Goal: Information Seeking & Learning: Learn about a topic

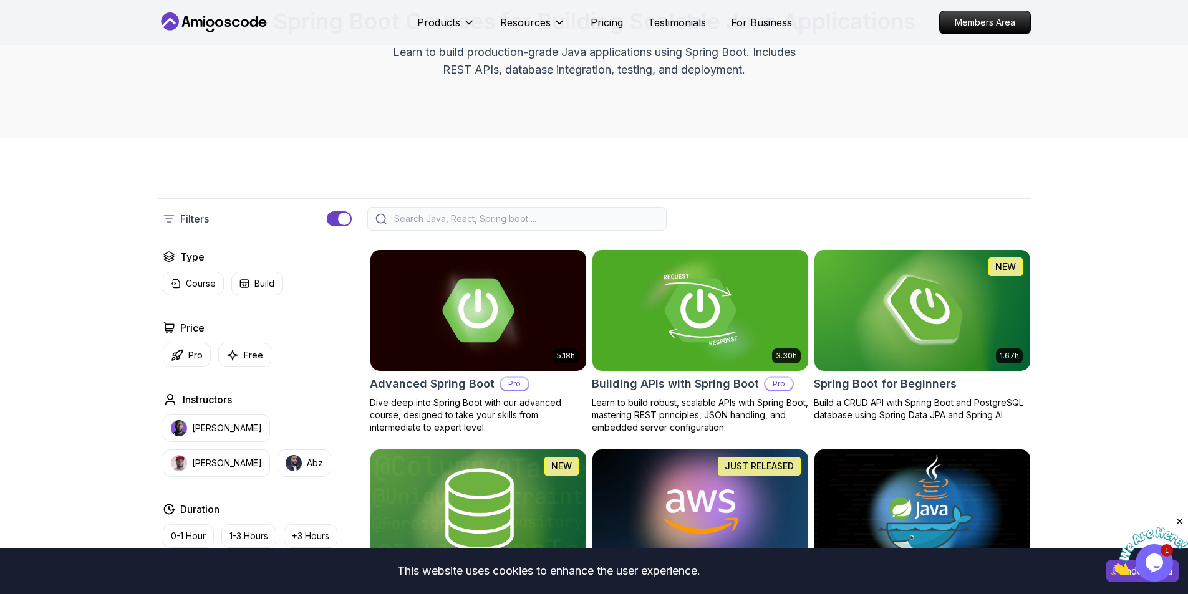
scroll to position [249, 0]
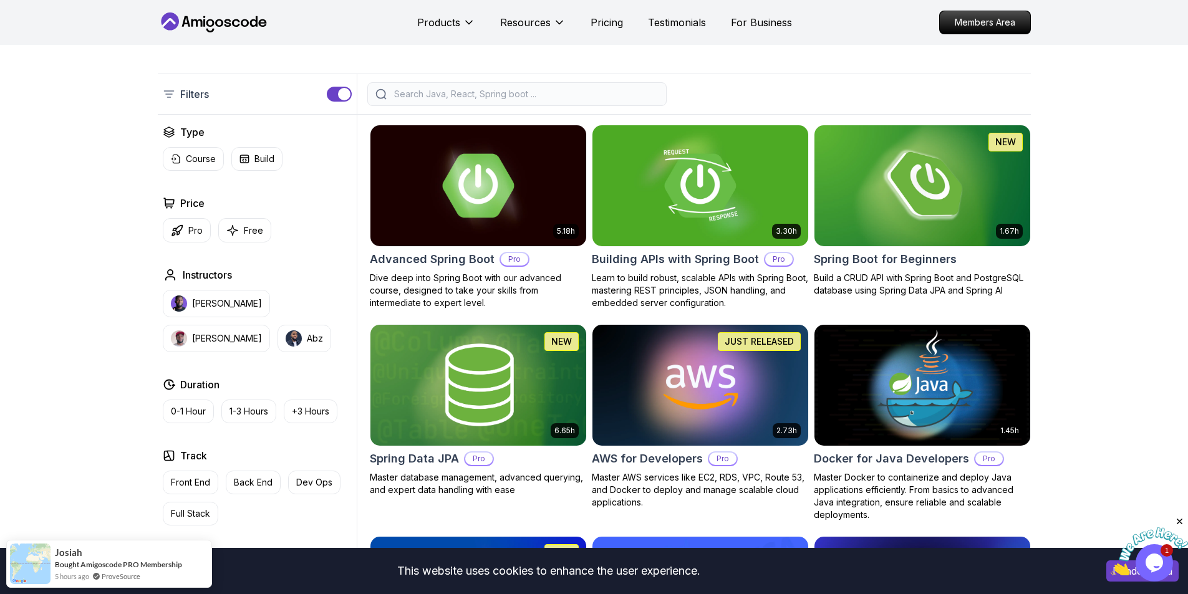
click at [170, 95] on icon at bounding box center [169, 94] width 12 height 12
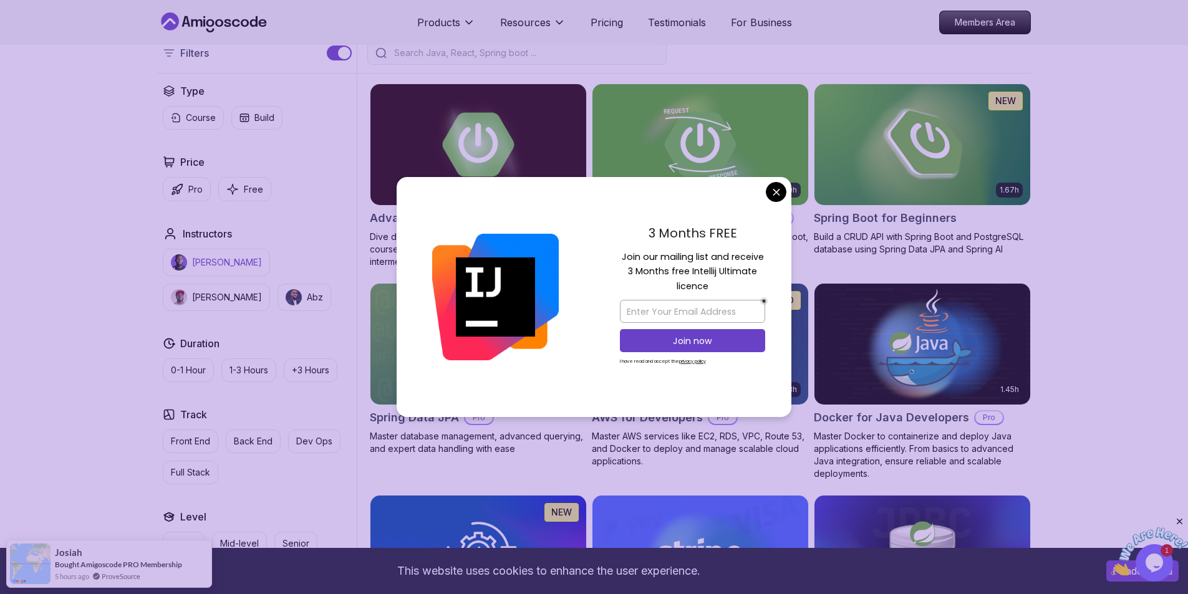
scroll to position [312, 0]
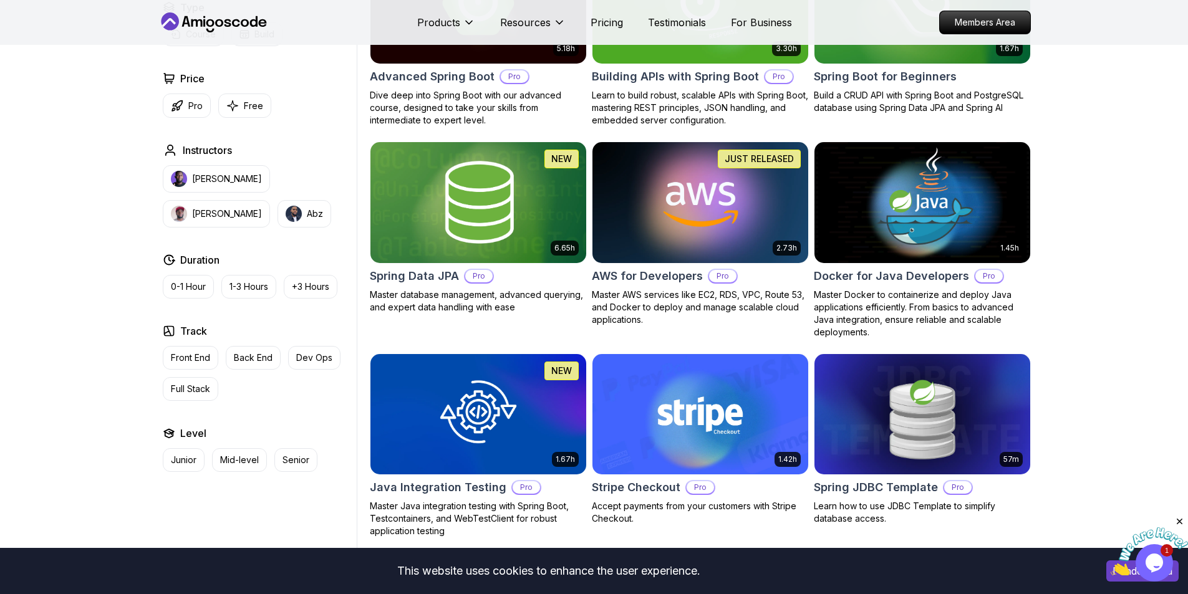
scroll to position [436, 0]
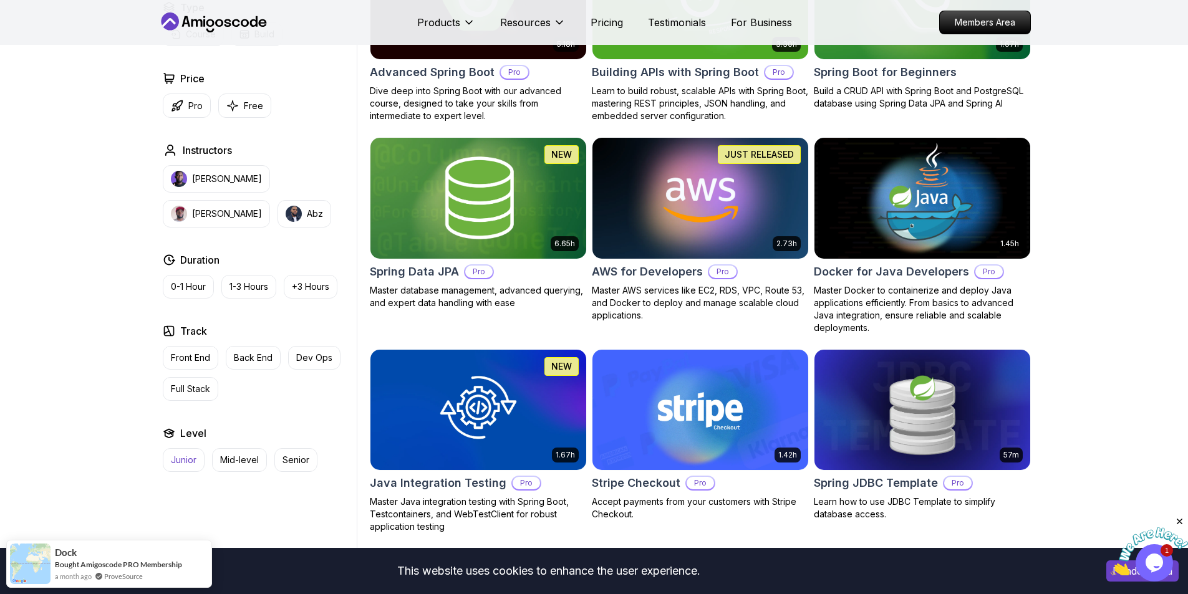
click at [178, 464] on p "Junior" at bounding box center [184, 460] width 26 height 12
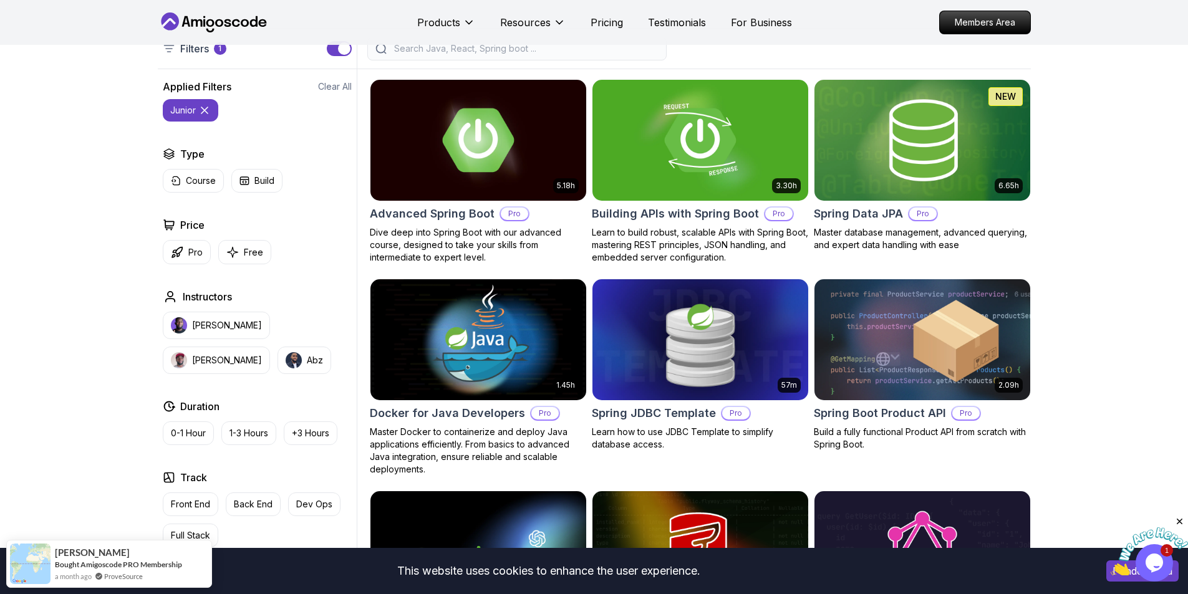
scroll to position [312, 0]
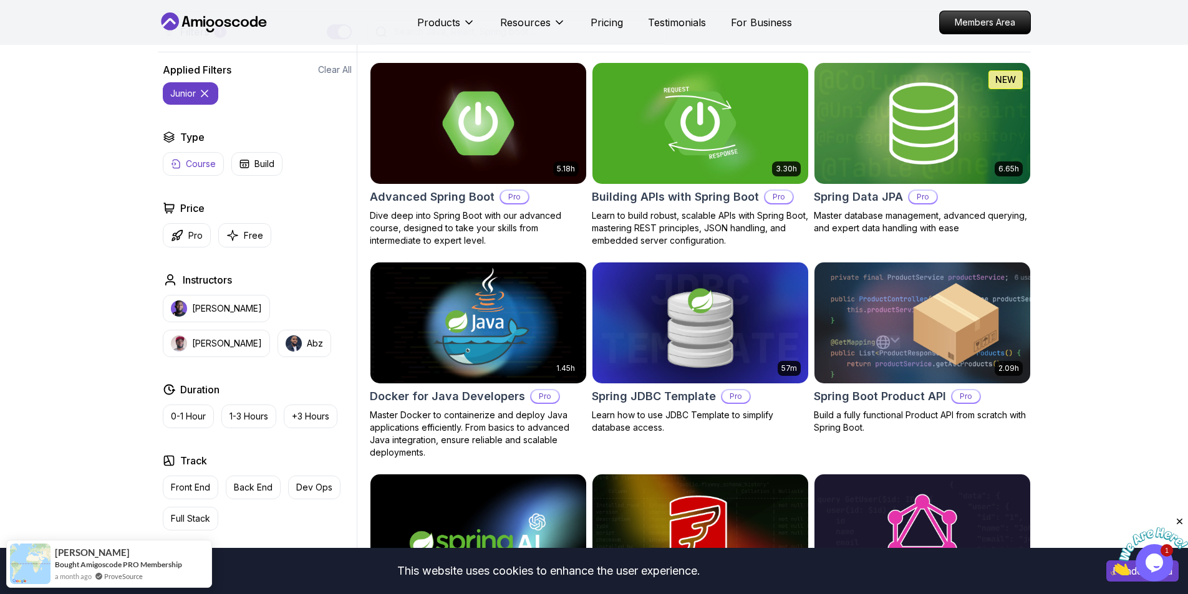
click at [212, 156] on button "Course" at bounding box center [193, 164] width 61 height 24
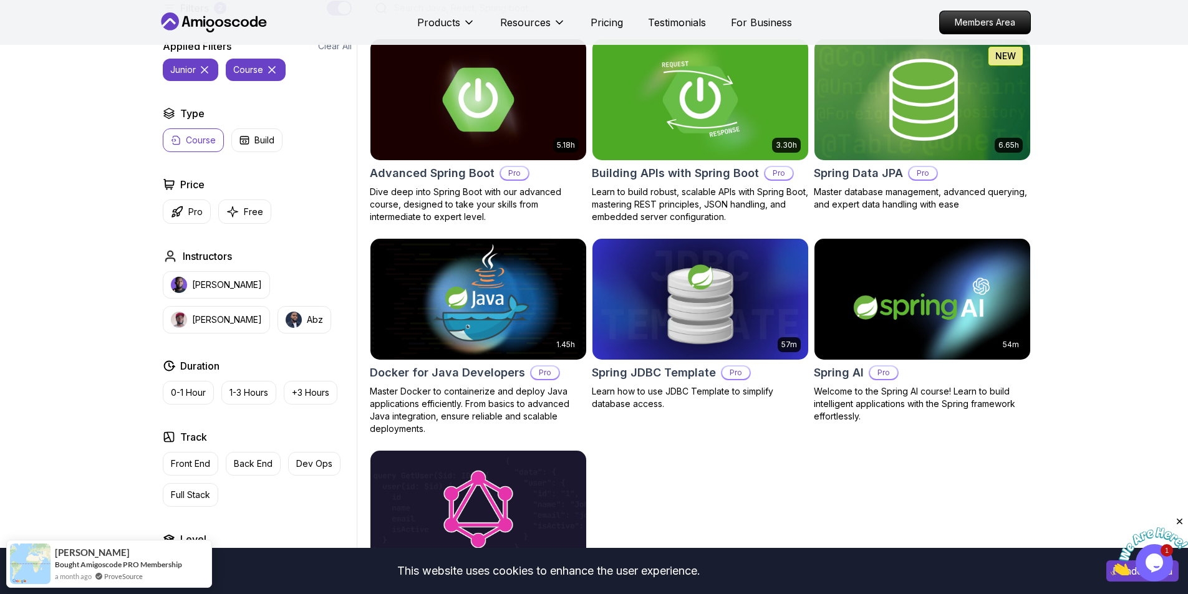
scroll to position [312, 0]
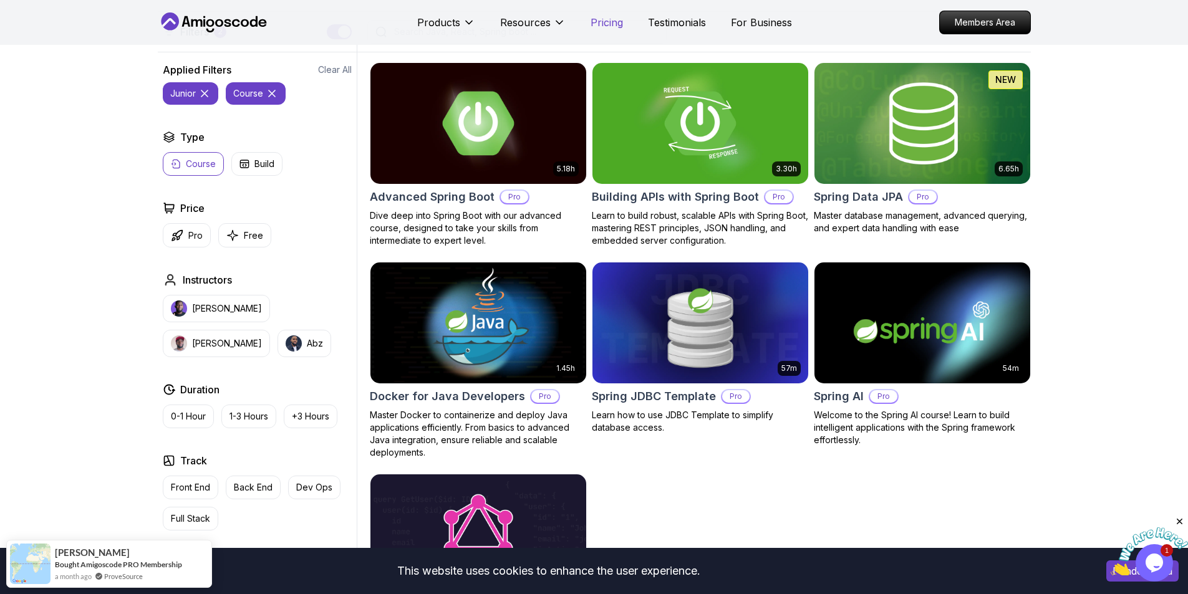
click at [609, 21] on p "Pricing" at bounding box center [606, 22] width 32 height 15
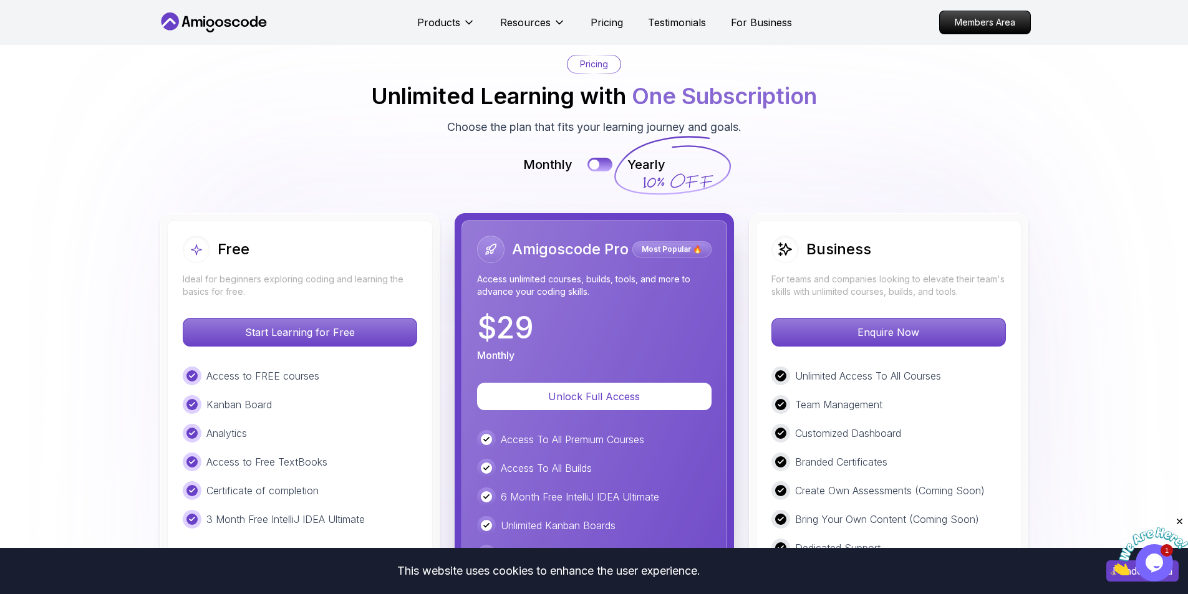
scroll to position [2855, 0]
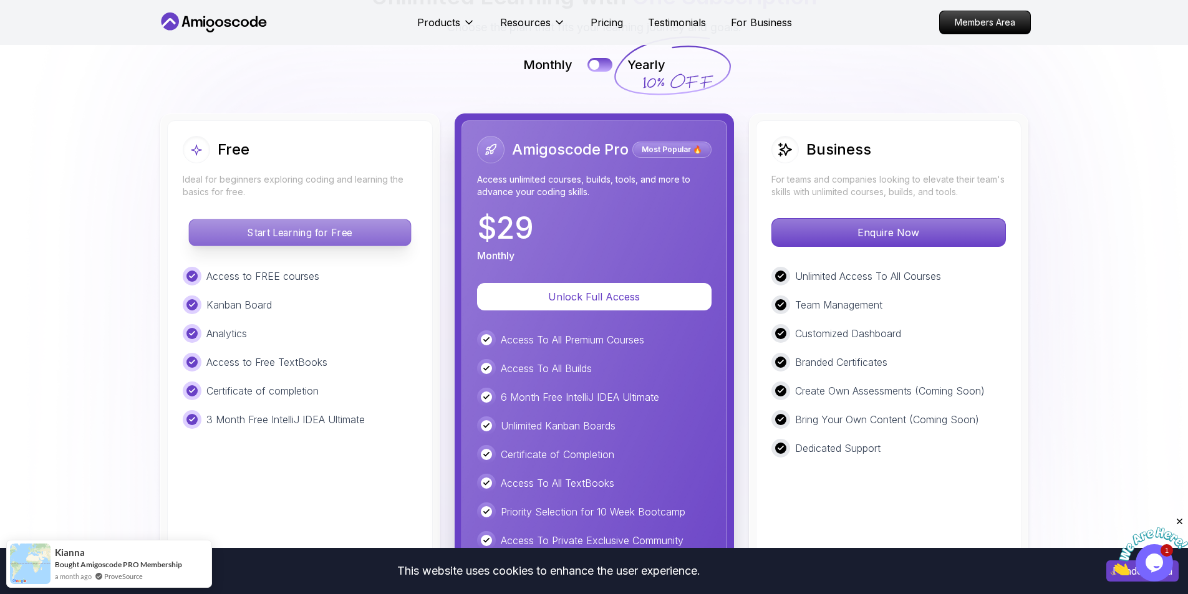
click at [327, 219] on p "Start Learning for Free" at bounding box center [299, 232] width 221 height 26
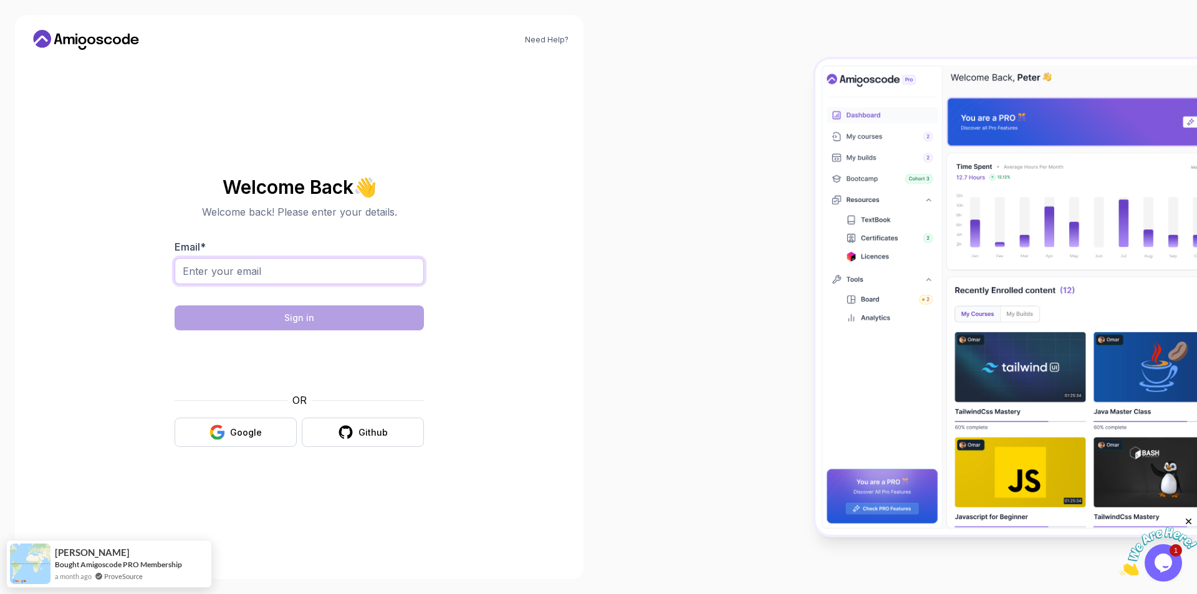
click at [324, 280] on input "Email *" at bounding box center [299, 271] width 249 height 26
type input "[EMAIL_ADDRESS][DOMAIN_NAME]"
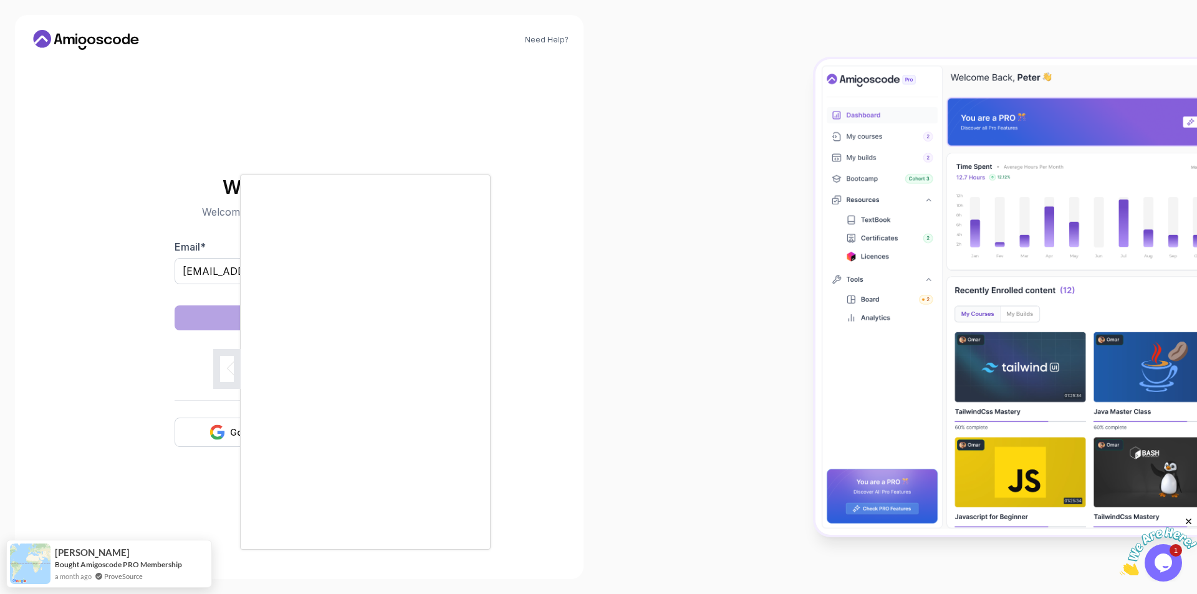
click at [529, 261] on div at bounding box center [598, 297] width 1197 height 594
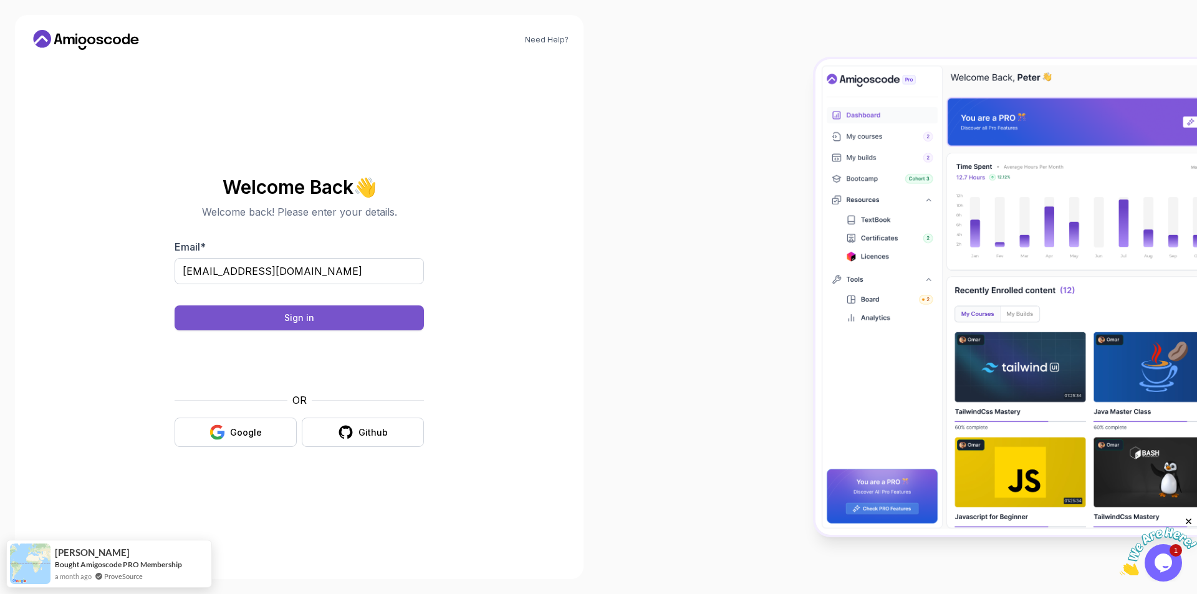
click at [312, 320] on div "Sign in" at bounding box center [299, 318] width 30 height 12
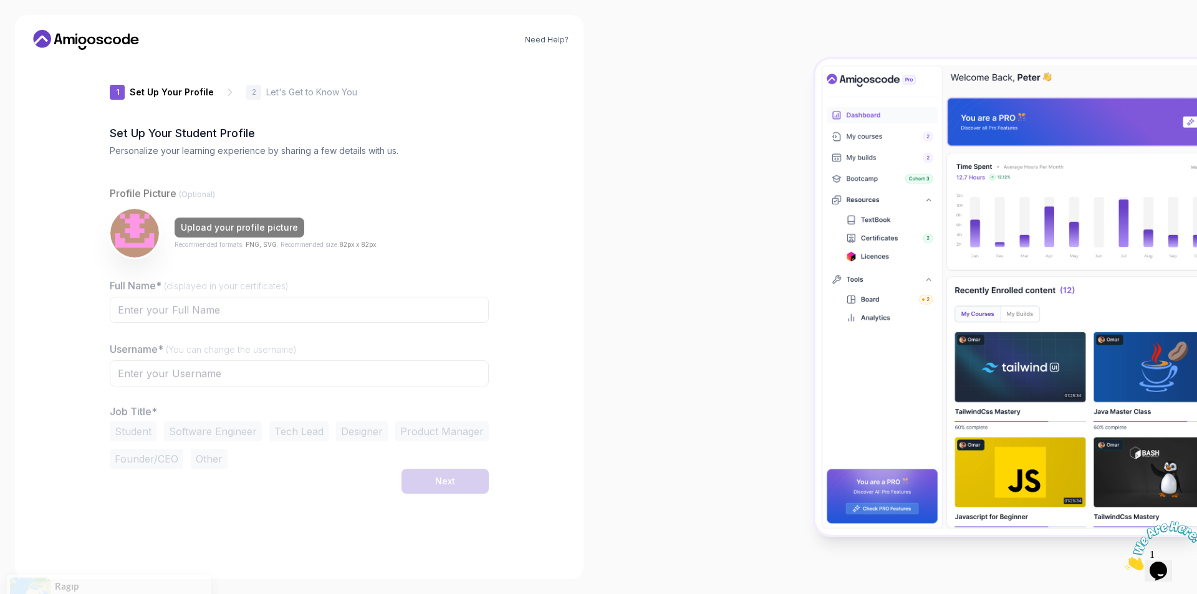
type input "silentbisona3584"
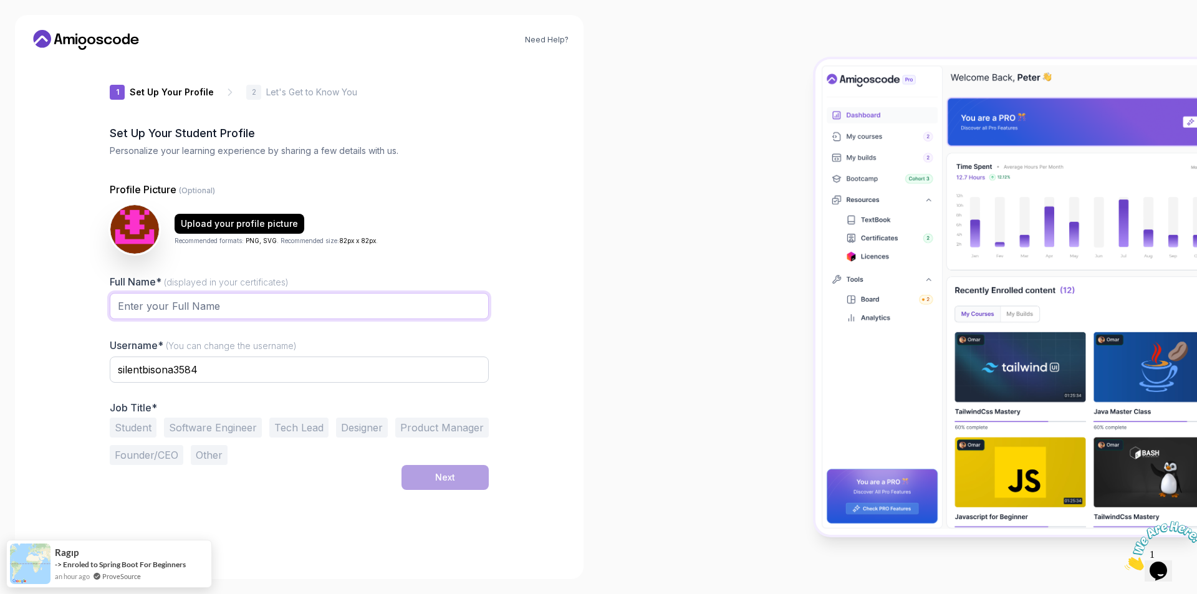
click at [222, 305] on input "Full Name* (displayed in your certificates)" at bounding box center [299, 306] width 379 height 26
type input "Ashutosh sharma"
click at [130, 433] on button "Student" at bounding box center [133, 428] width 47 height 20
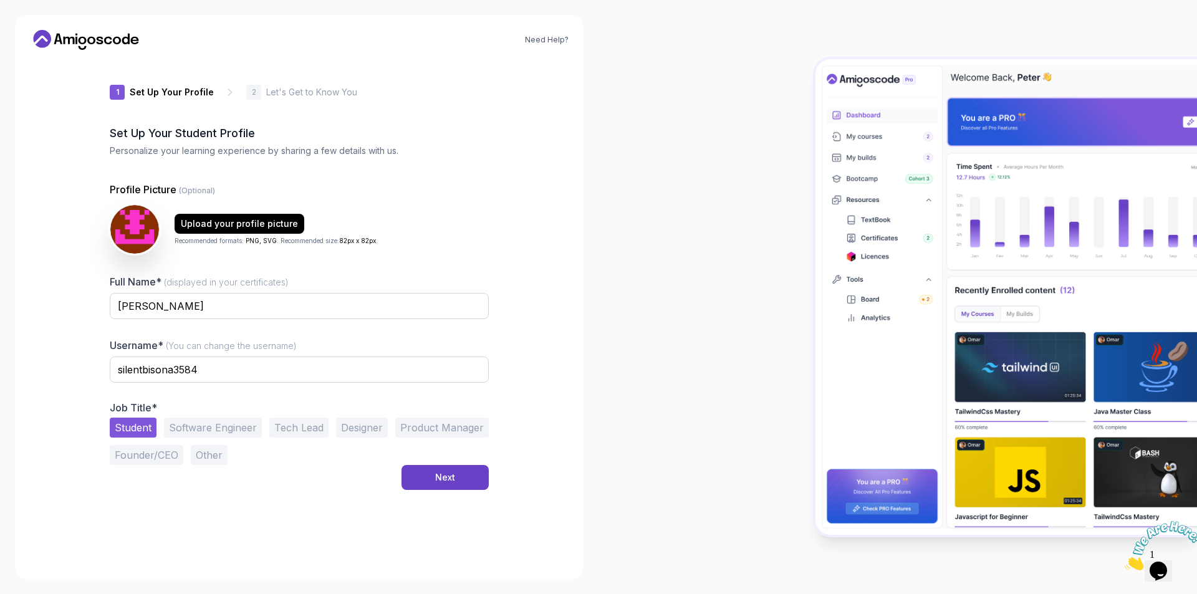
click at [130, 433] on button "Student" at bounding box center [133, 428] width 47 height 20
click at [446, 473] on div "Next" at bounding box center [445, 477] width 20 height 12
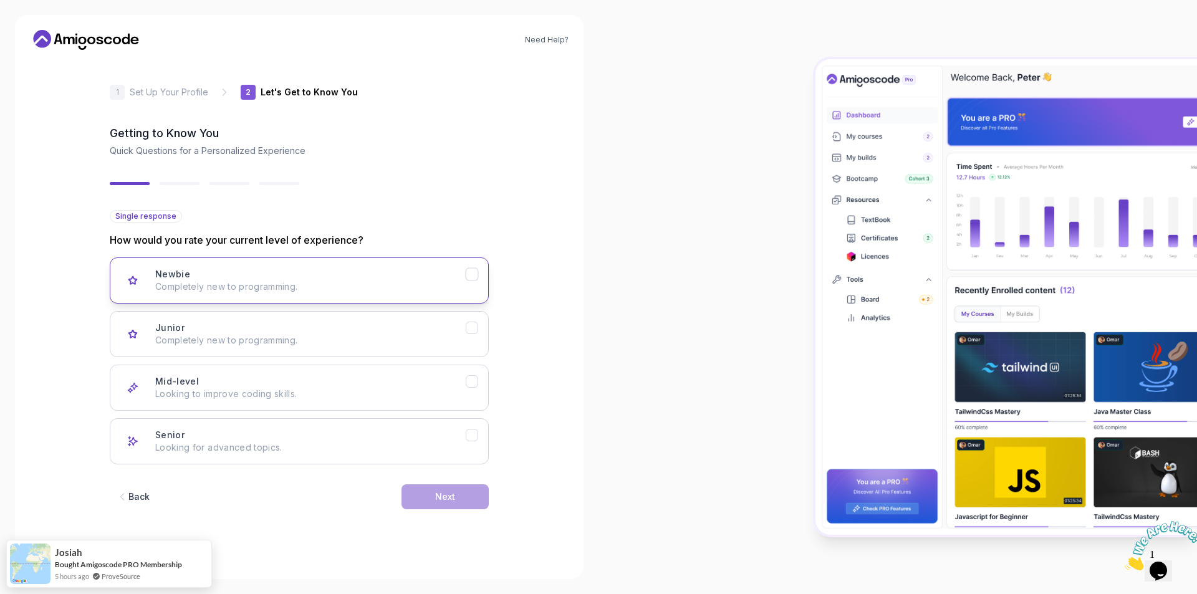
click at [365, 271] on div "Newbie Completely new to programming." at bounding box center [310, 280] width 310 height 25
click at [352, 338] on p "Completely new to programming." at bounding box center [310, 340] width 310 height 12
click at [432, 489] on button "Next" at bounding box center [444, 496] width 87 height 25
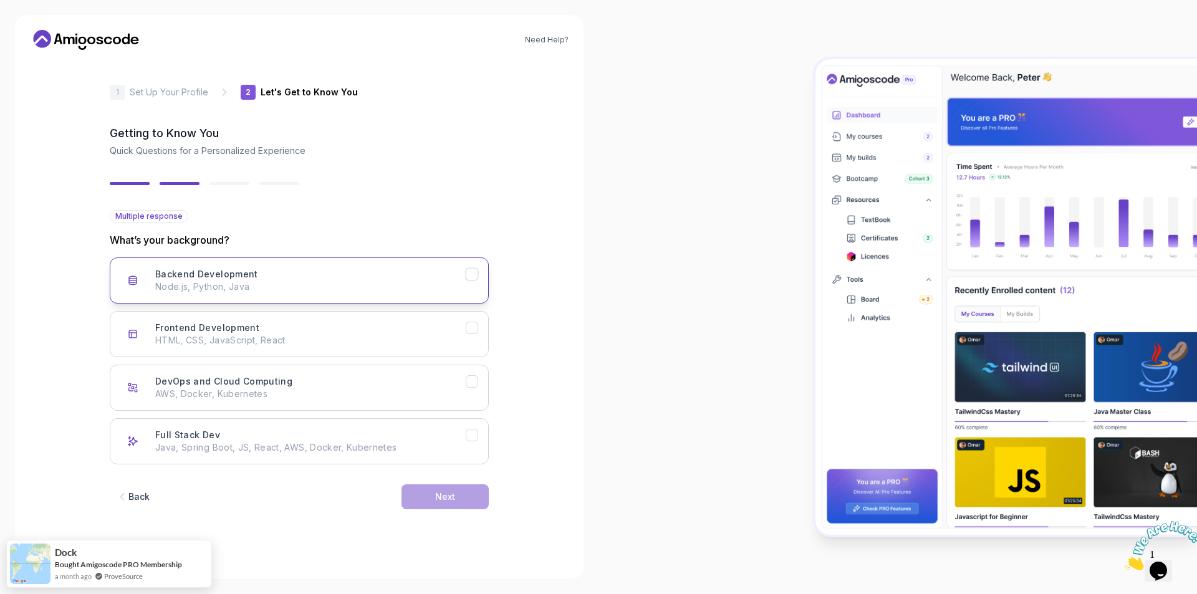
click at [323, 290] on p "Node.js, Python, Java" at bounding box center [310, 287] width 310 height 12
click at [415, 449] on p "Java, Spring Boot, JS, React, AWS, Docker, Kubernetes" at bounding box center [310, 447] width 310 height 12
click at [440, 492] on div "Next" at bounding box center [445, 497] width 20 height 12
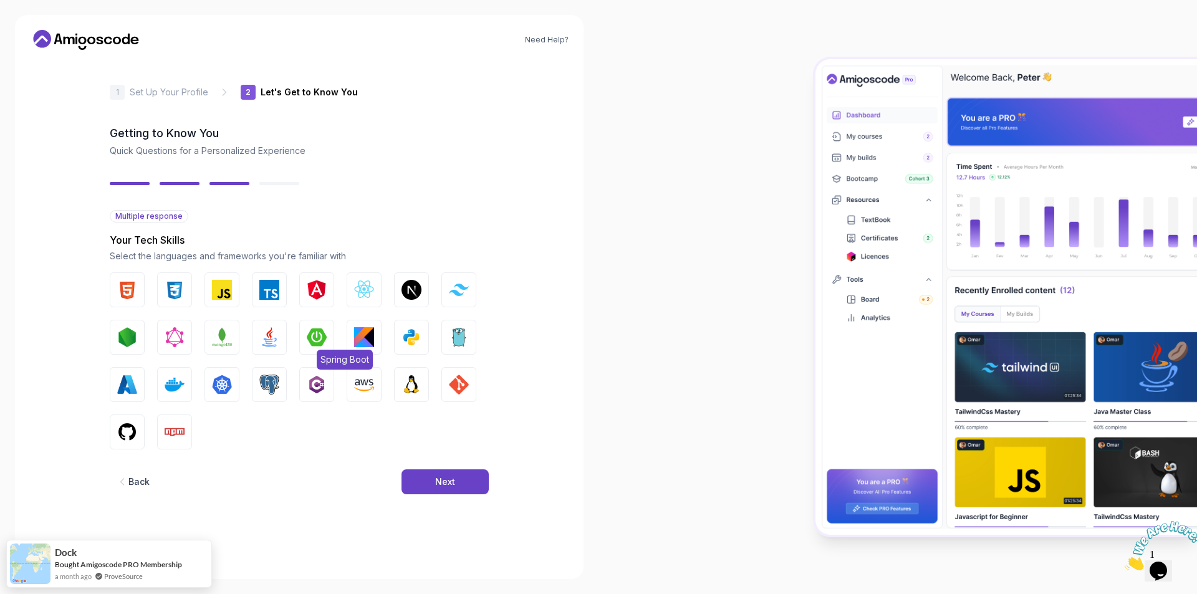
click at [316, 330] on img "button" at bounding box center [317, 337] width 20 height 20
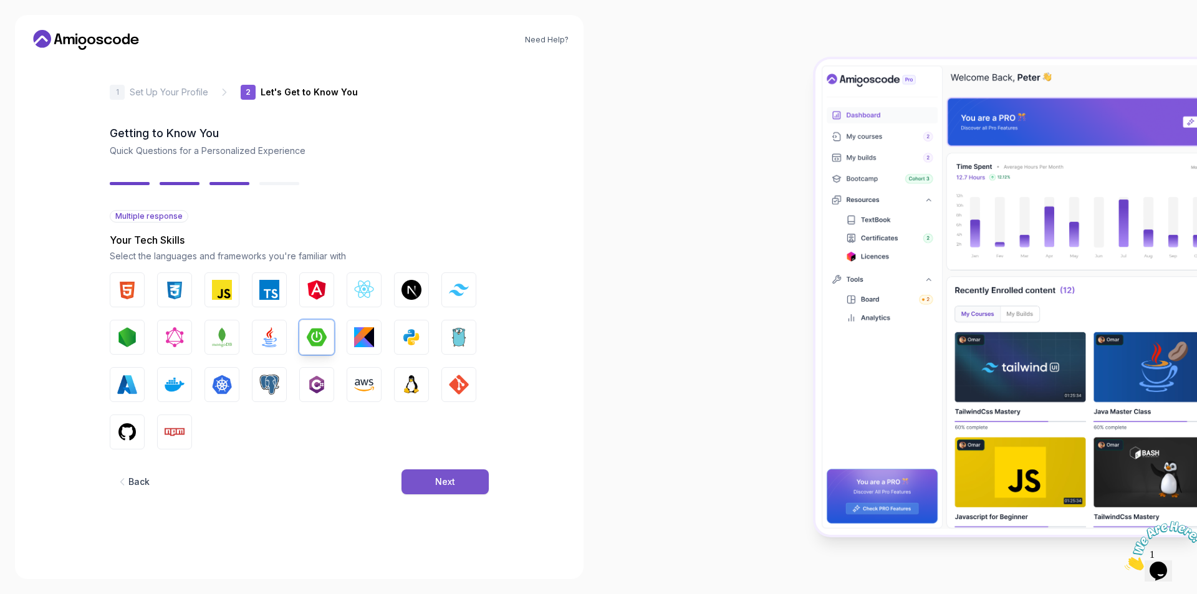
click at [431, 482] on button "Next" at bounding box center [444, 481] width 87 height 25
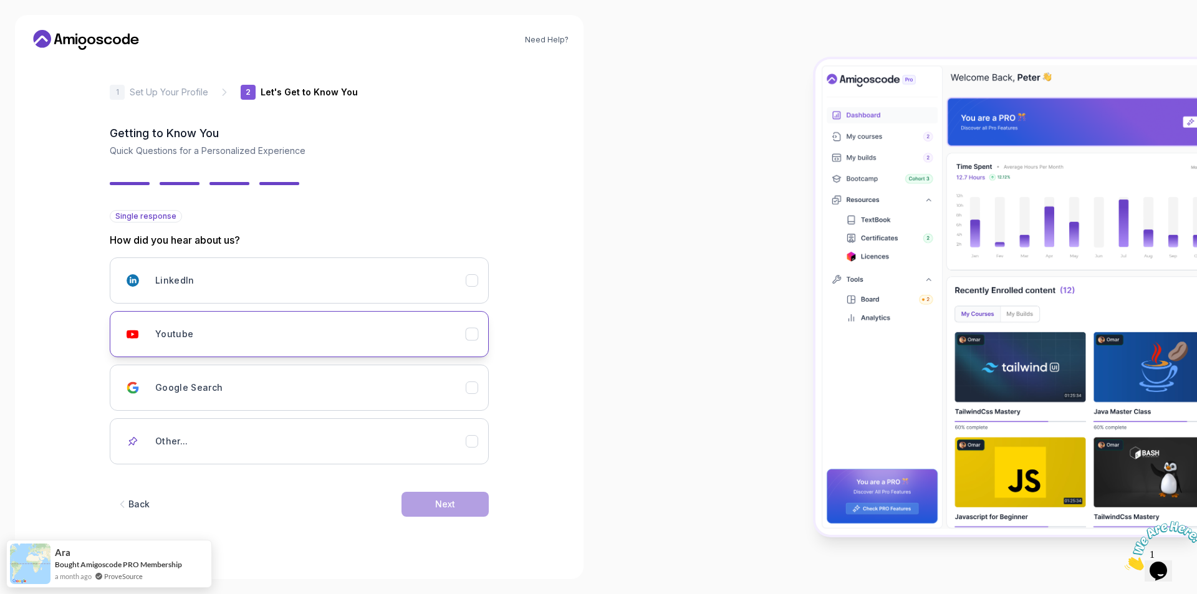
click at [254, 345] on div "Youtube" at bounding box center [310, 334] width 310 height 25
click at [408, 506] on button "Next" at bounding box center [444, 504] width 87 height 25
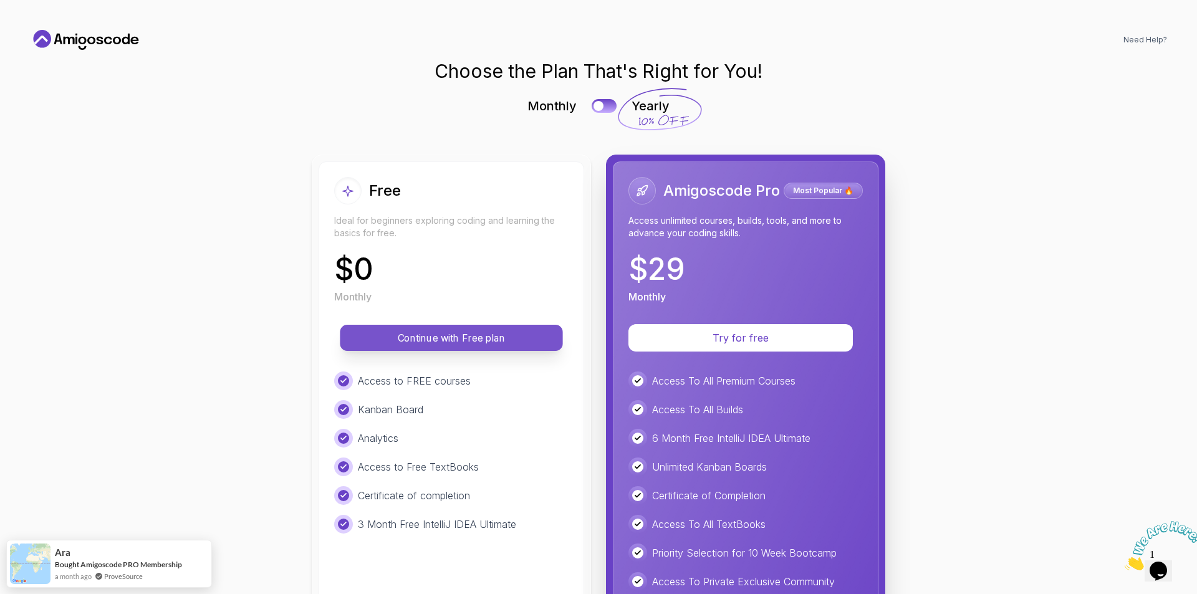
click at [433, 337] on p "Continue with Free plan" at bounding box center [451, 338] width 194 height 14
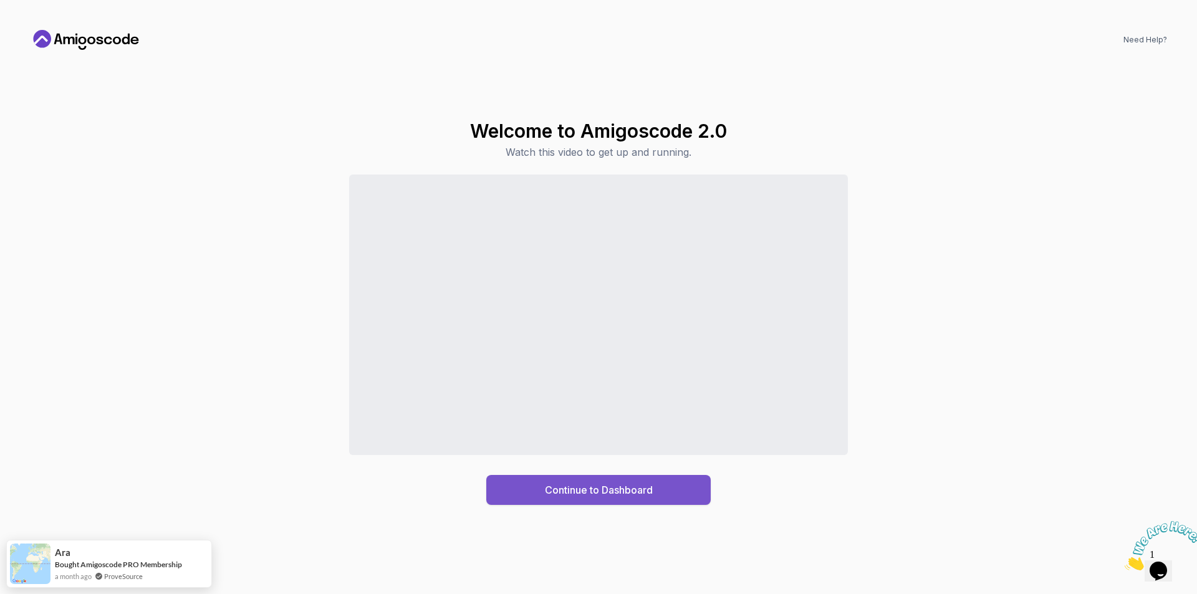
click at [583, 482] on div "Continue to Dashboard" at bounding box center [599, 489] width 108 height 15
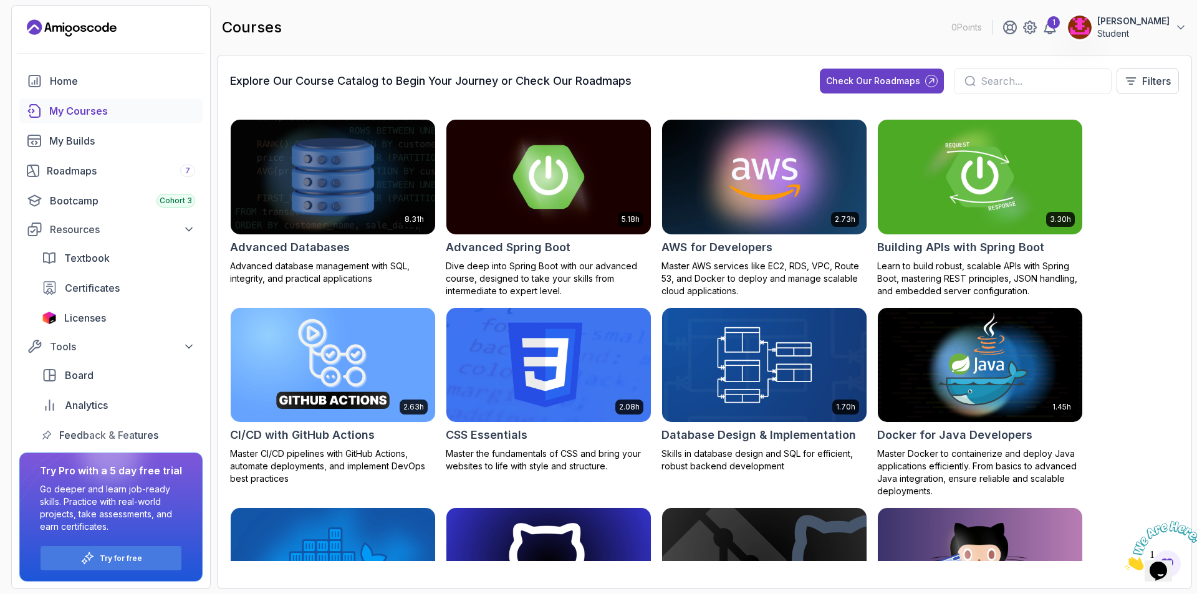
click at [567, 196] on img at bounding box center [548, 177] width 214 height 120
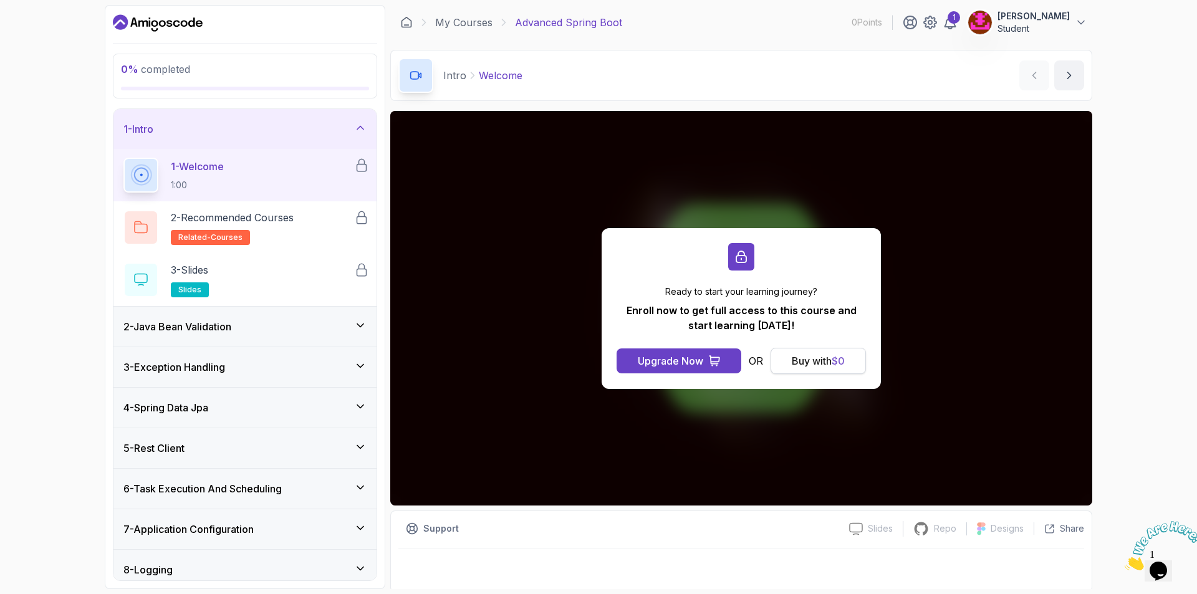
click at [833, 360] on span "$ 0" at bounding box center [838, 361] width 13 height 12
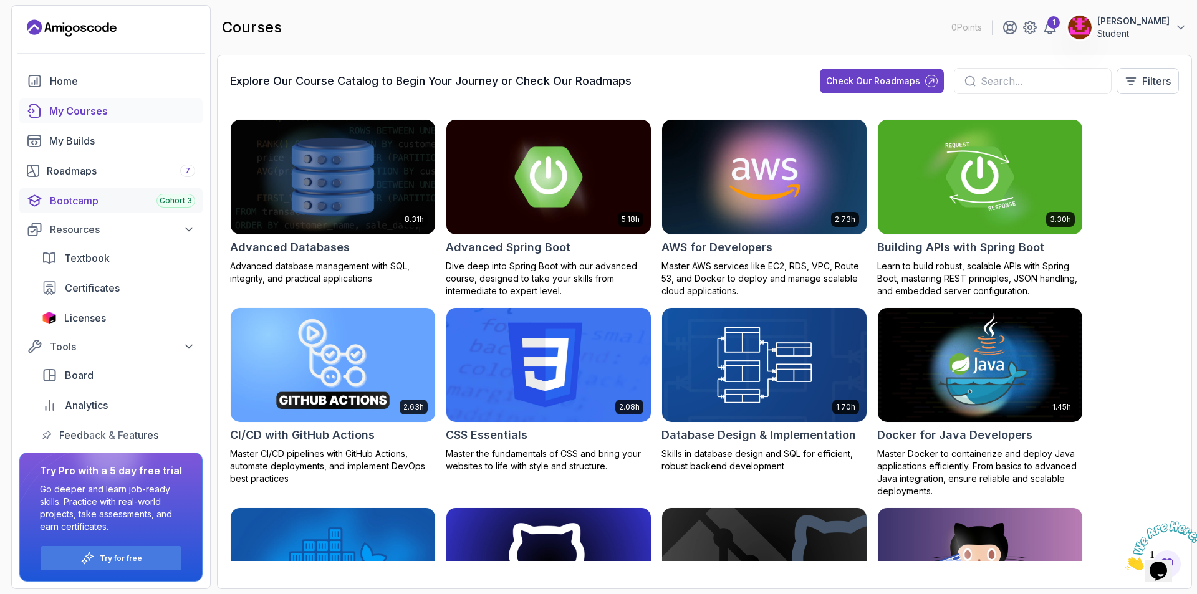
click at [107, 192] on link "Bootcamp Cohort 3" at bounding box center [110, 200] width 183 height 25
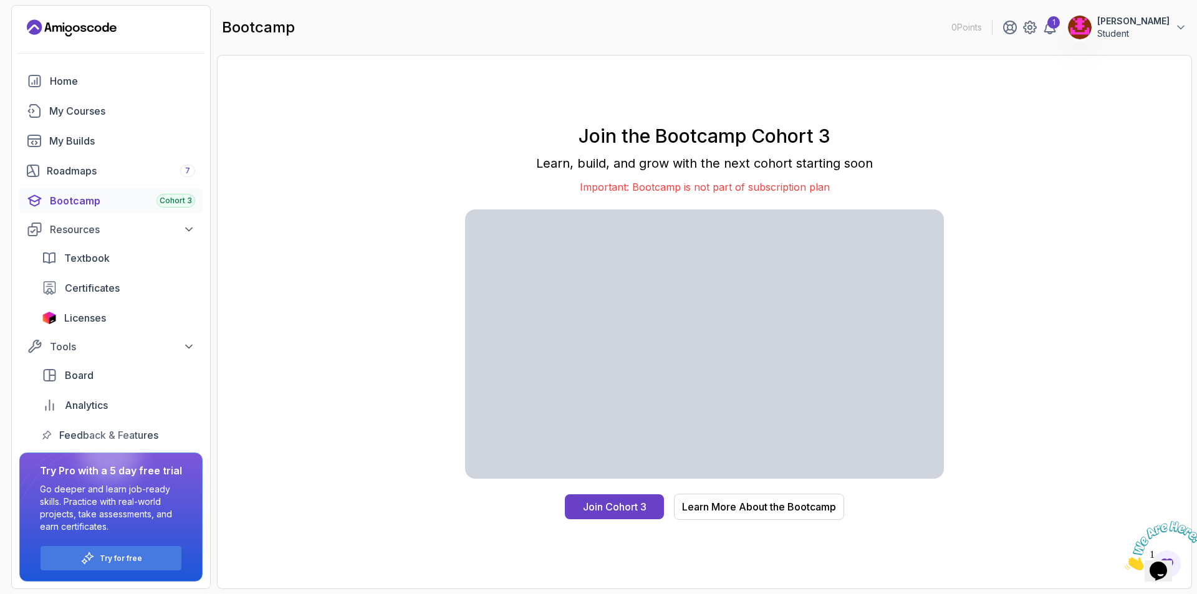
scroll to position [1, 0]
click at [110, 113] on div "My Courses" at bounding box center [122, 110] width 146 height 15
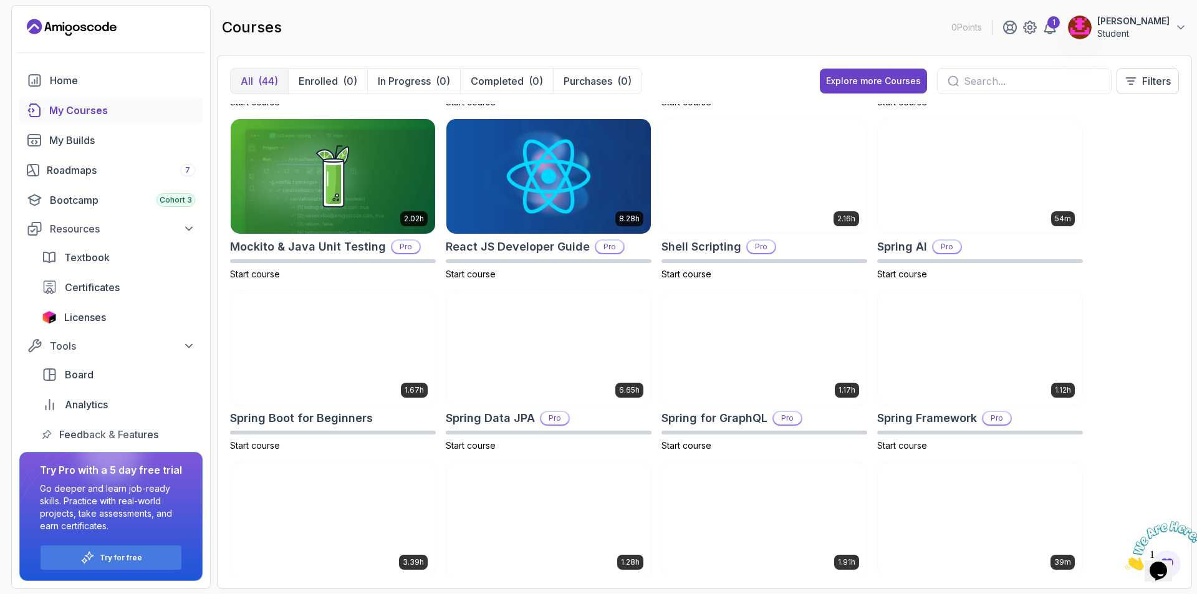
scroll to position [1371, 0]
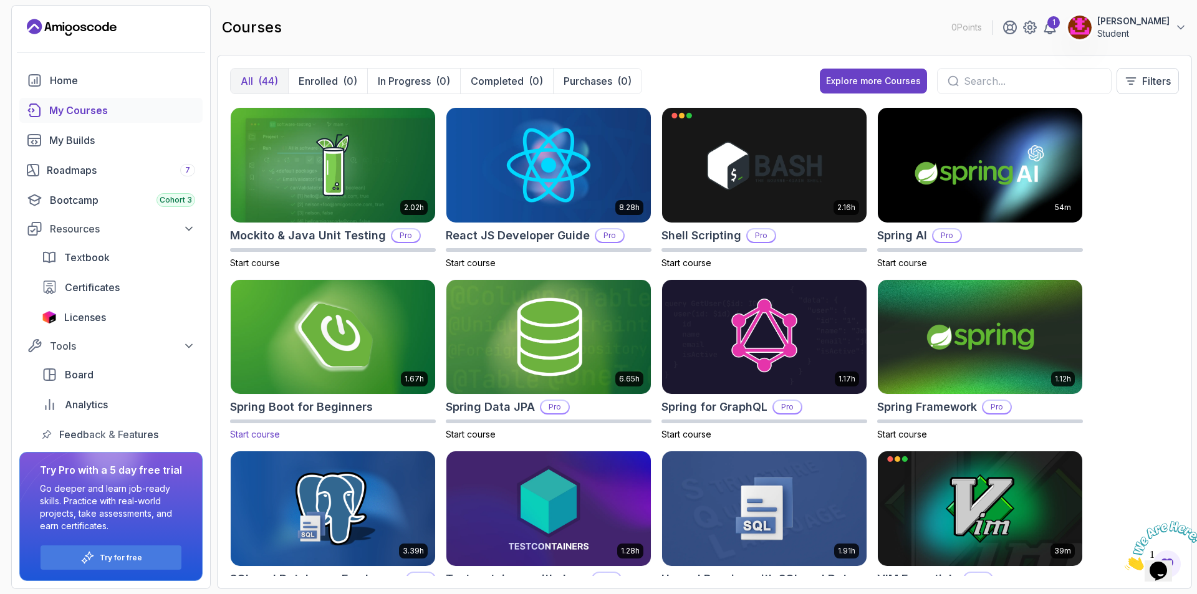
click at [311, 332] on img at bounding box center [333, 337] width 214 height 120
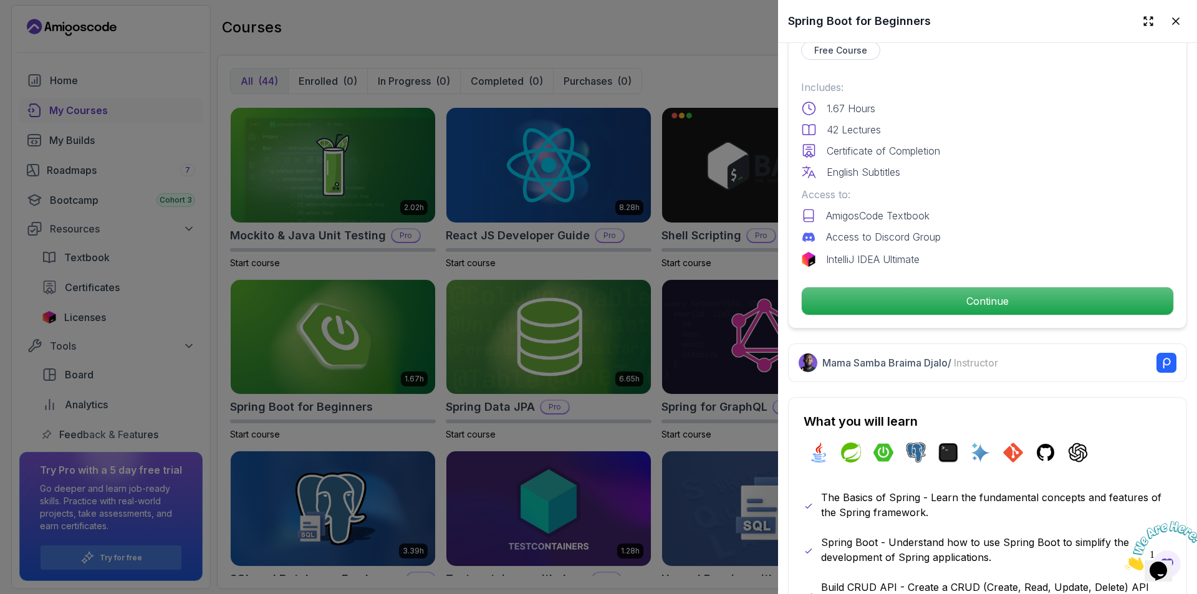
scroll to position [312, 0]
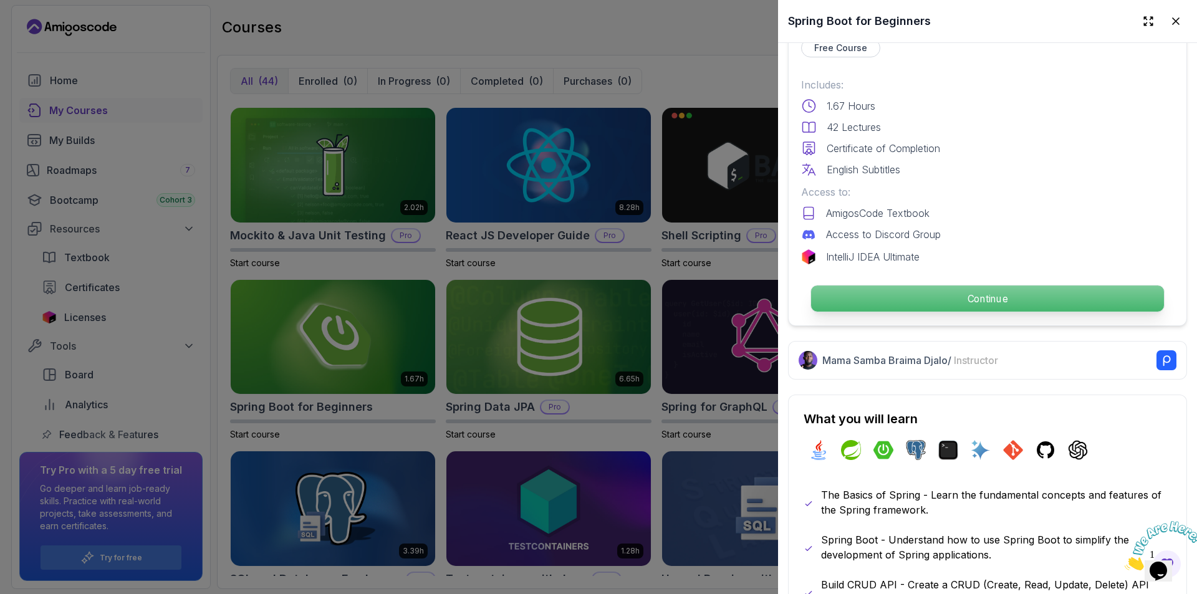
click at [991, 287] on p "Continue" at bounding box center [987, 299] width 353 height 26
click at [910, 296] on p "Continue" at bounding box center [987, 299] width 353 height 26
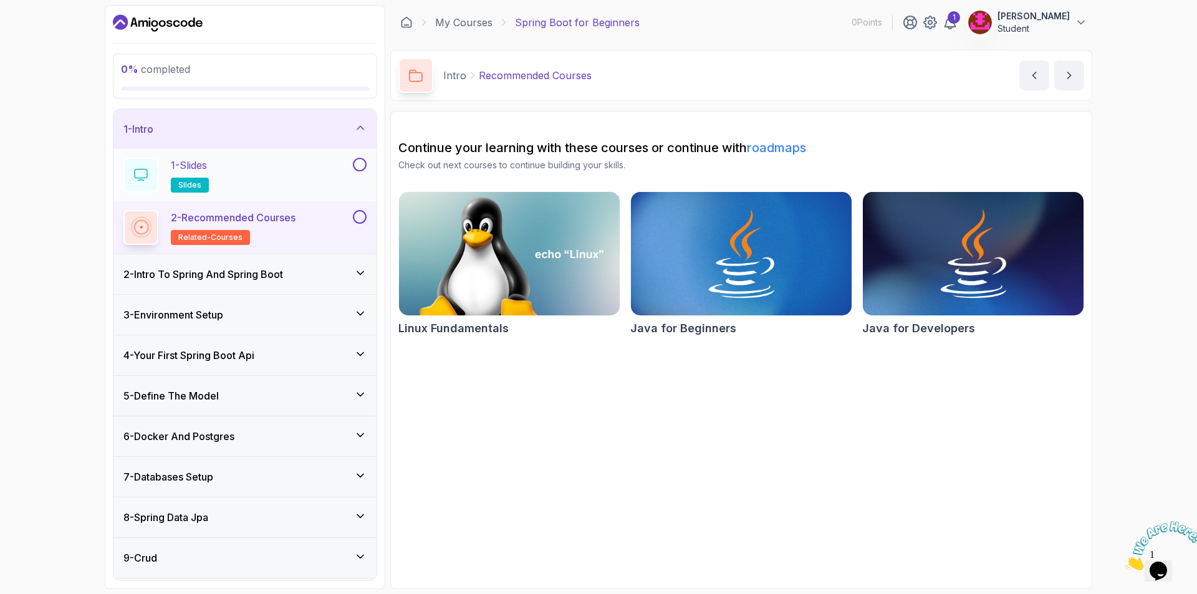
click at [216, 175] on div "1 - Slides slides" at bounding box center [236, 175] width 227 height 35
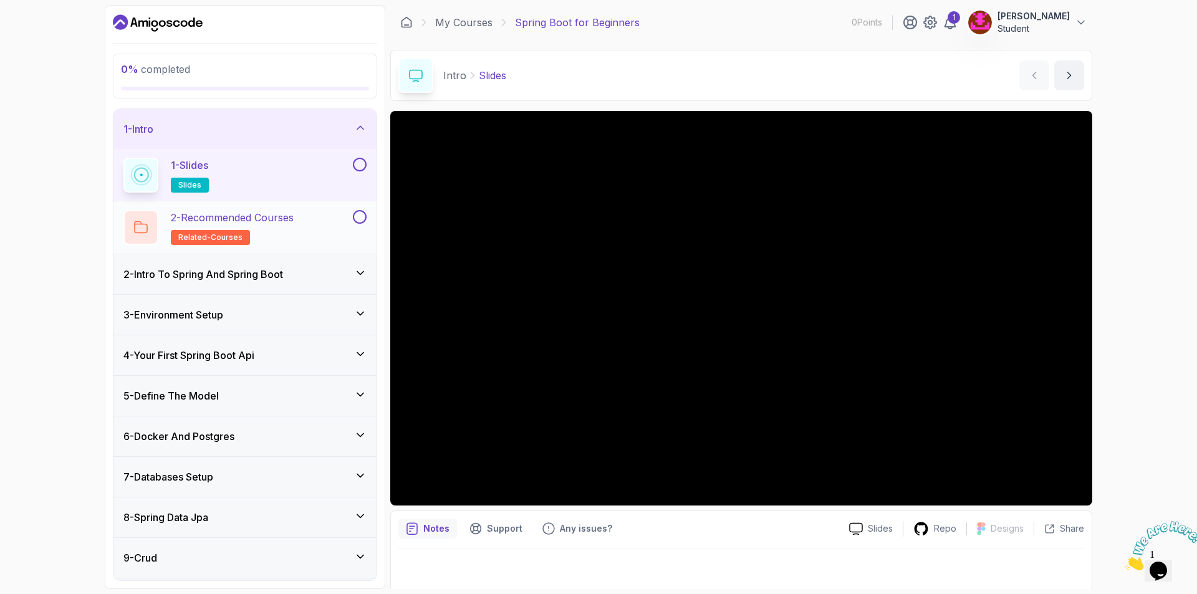
click at [286, 226] on h2 "2 - Recommended Courses related-courses" at bounding box center [232, 227] width 123 height 35
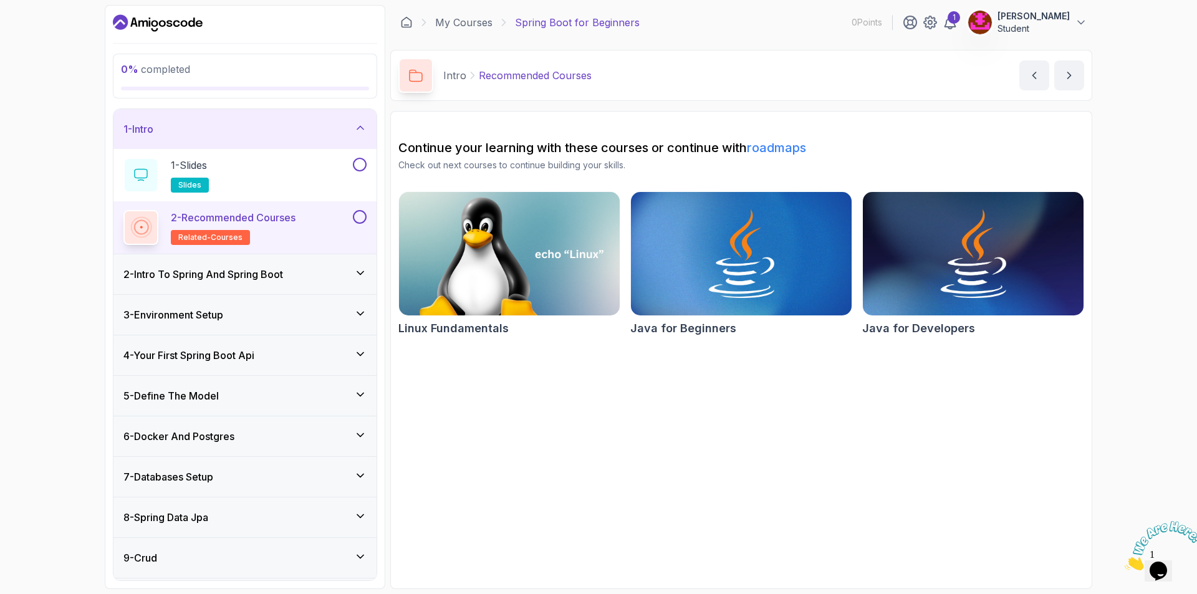
click at [283, 267] on h3 "2 - Intro To Spring And Spring Boot" at bounding box center [203, 274] width 160 height 15
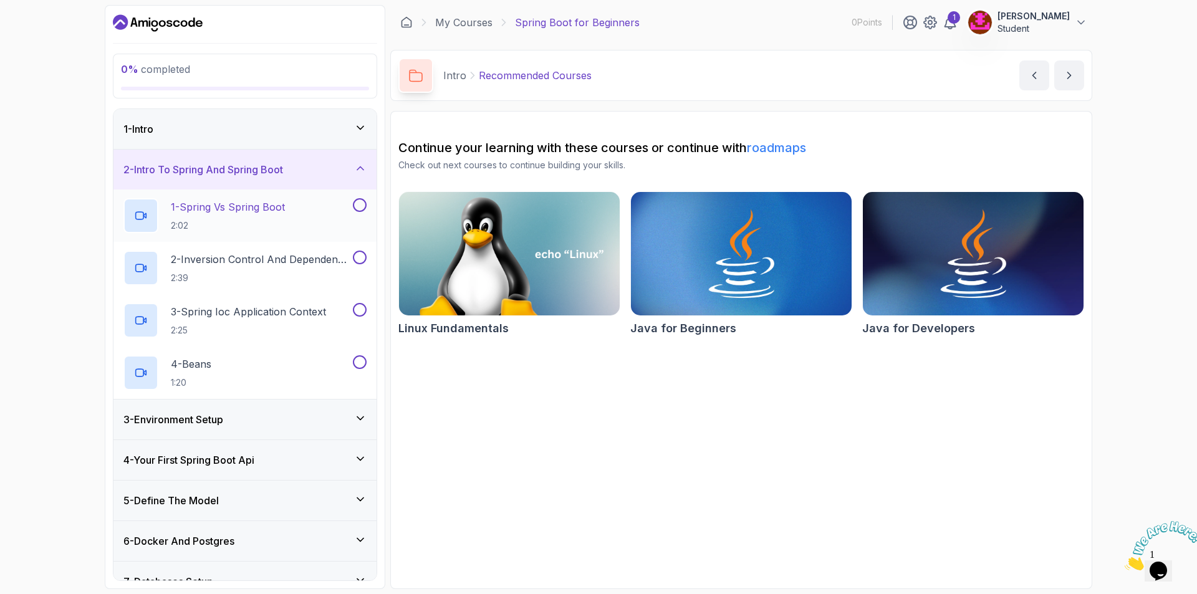
click at [307, 213] on div "1 - Spring Vs Spring Boot 2:02" at bounding box center [236, 215] width 227 height 35
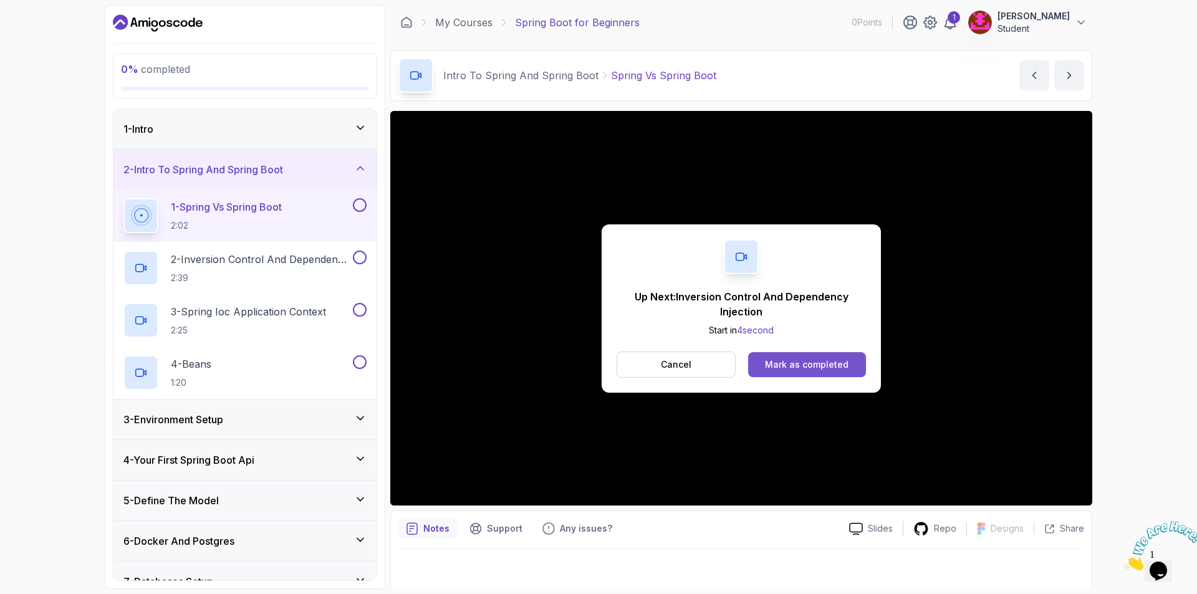
click at [816, 363] on div "Mark as completed" at bounding box center [807, 364] width 84 height 12
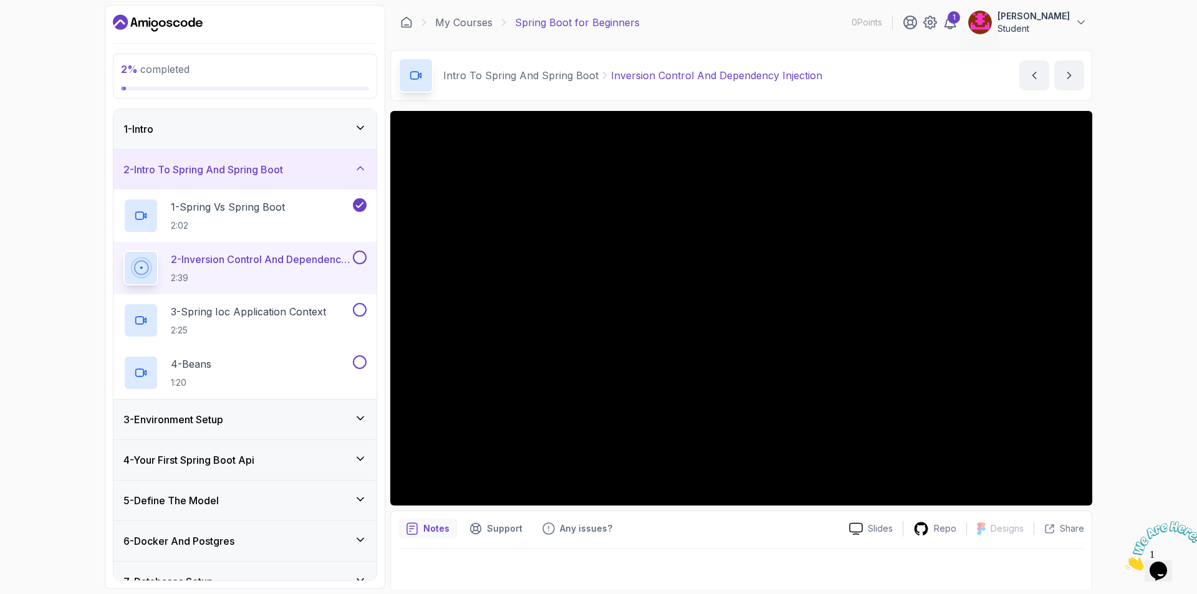
click at [246, 163] on h3 "2 - Intro To Spring And Spring Boot" at bounding box center [203, 169] width 160 height 15
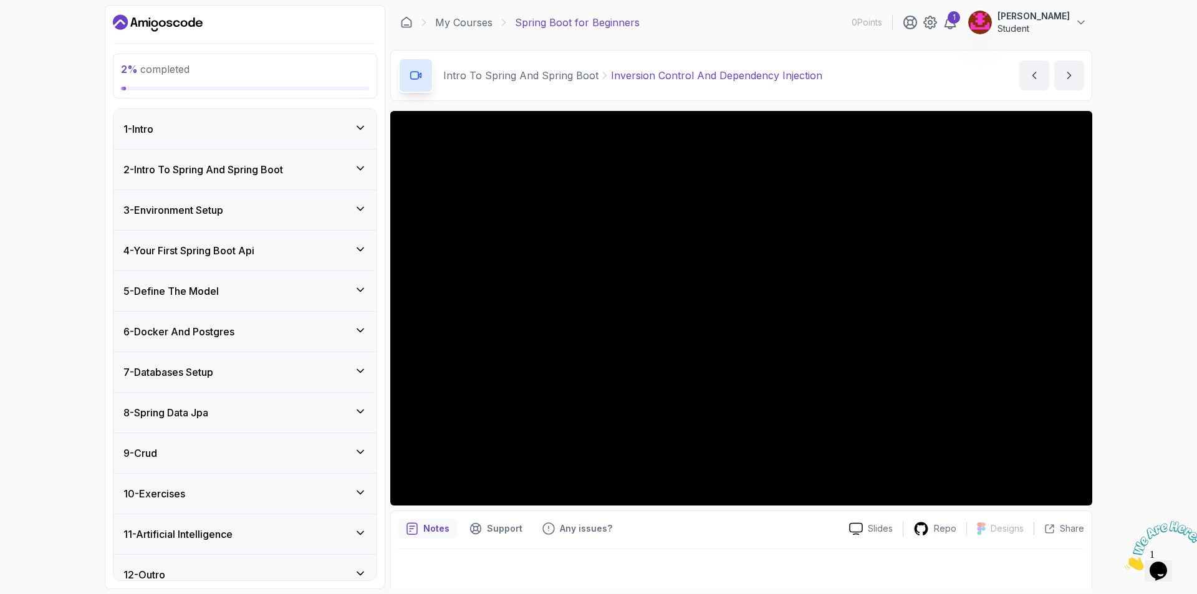
click at [266, 438] on div "9 - Crud" at bounding box center [244, 453] width 263 height 40
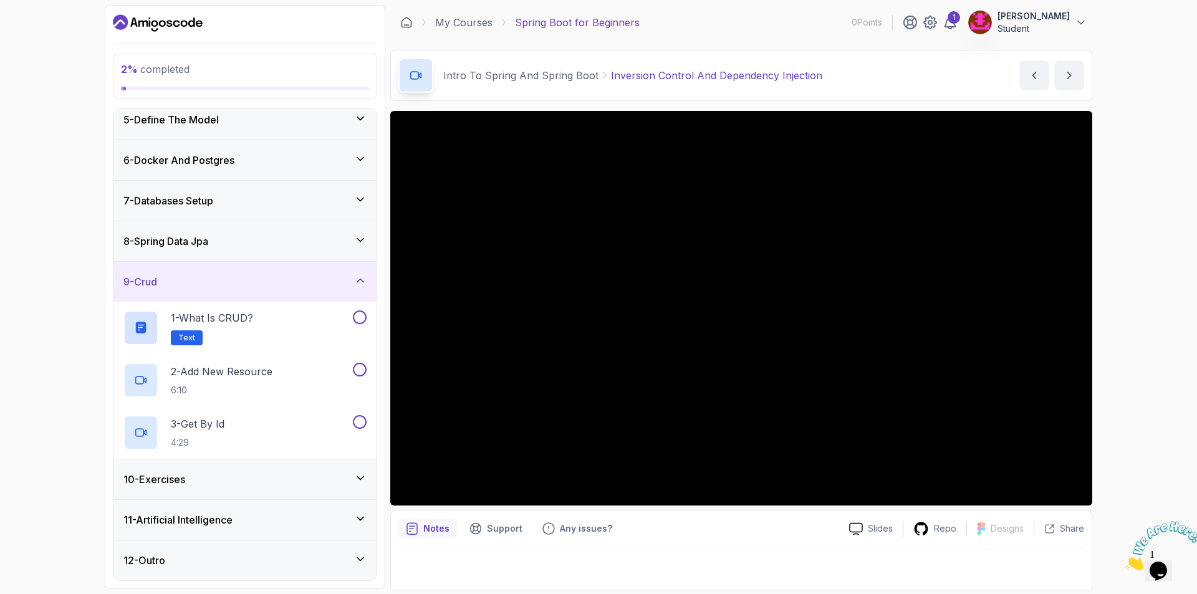
scroll to position [171, 0]
click at [225, 499] on div "10 - Exercises" at bounding box center [244, 479] width 263 height 40
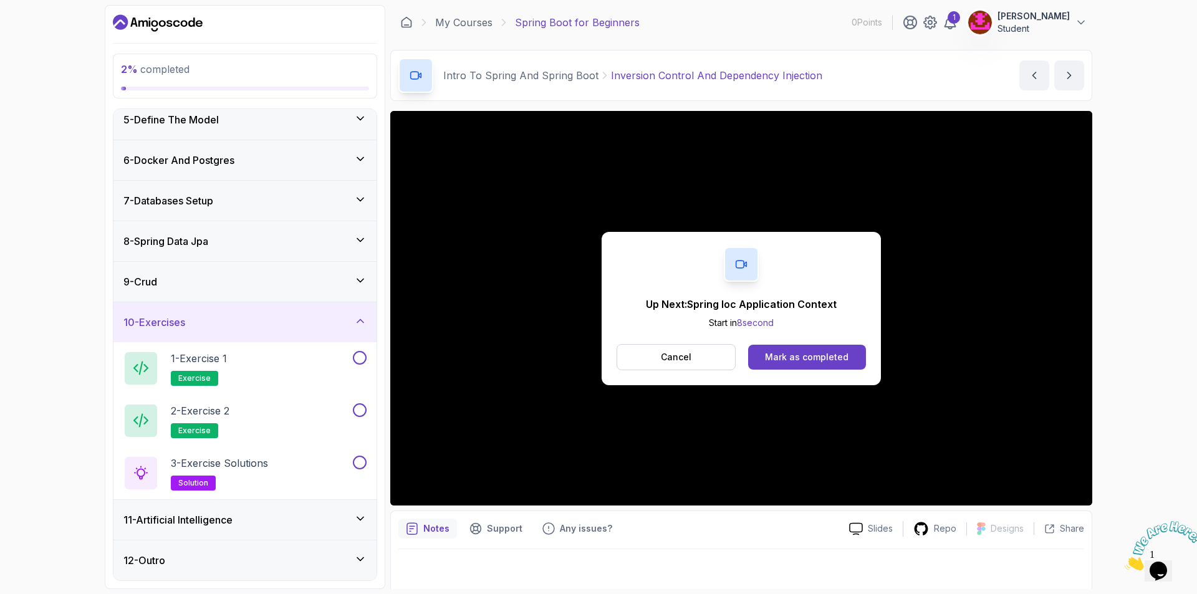
click at [227, 519] on h3 "11 - Artificial Intelligence" at bounding box center [177, 519] width 109 height 15
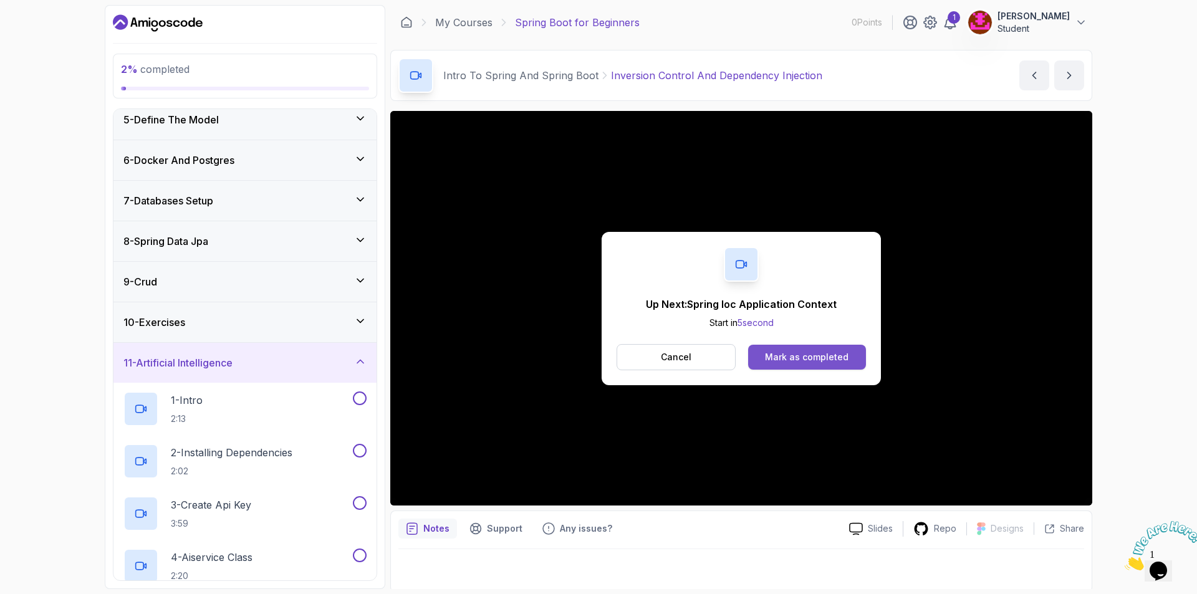
click at [789, 349] on button "Mark as completed" at bounding box center [807, 357] width 118 height 25
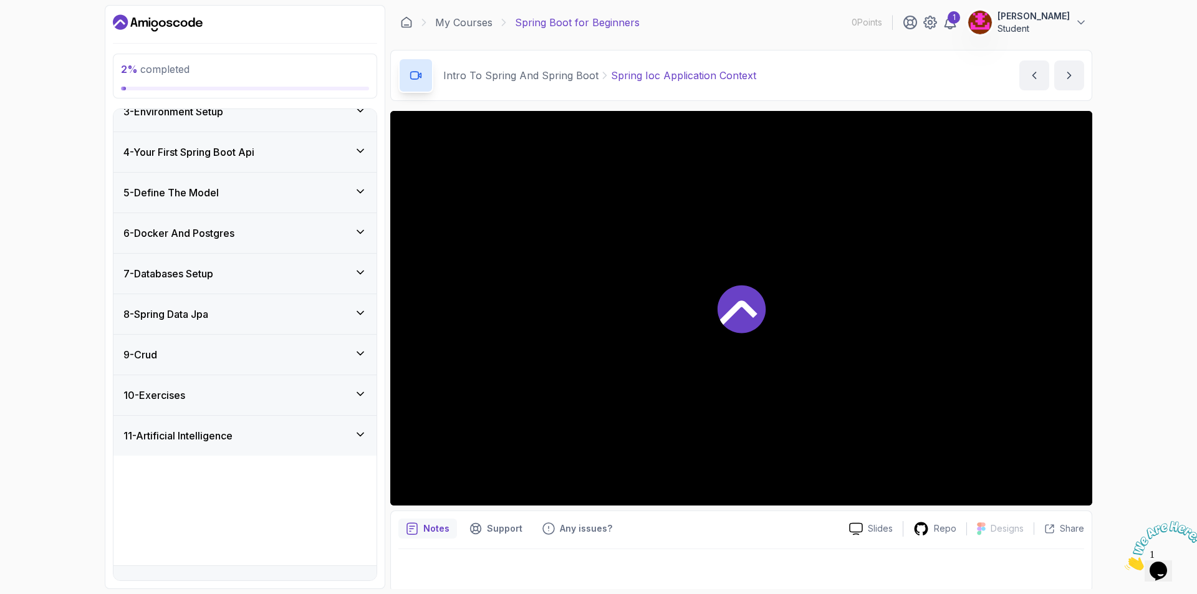
scroll to position [224, 0]
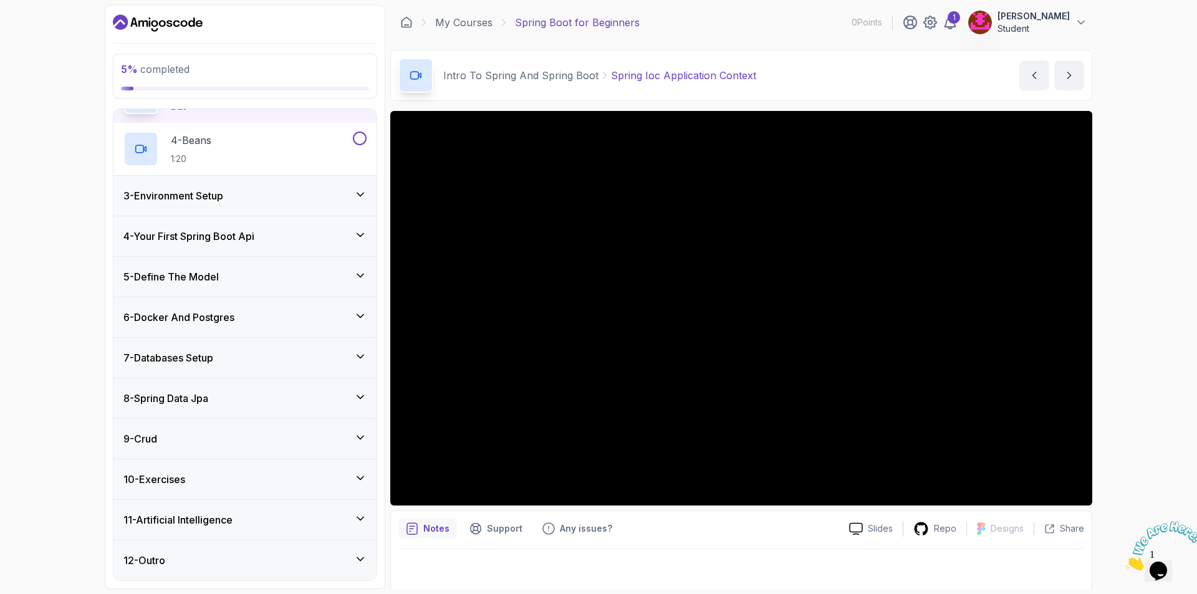
click at [341, 558] on div "12 - Outro" at bounding box center [244, 560] width 243 height 15
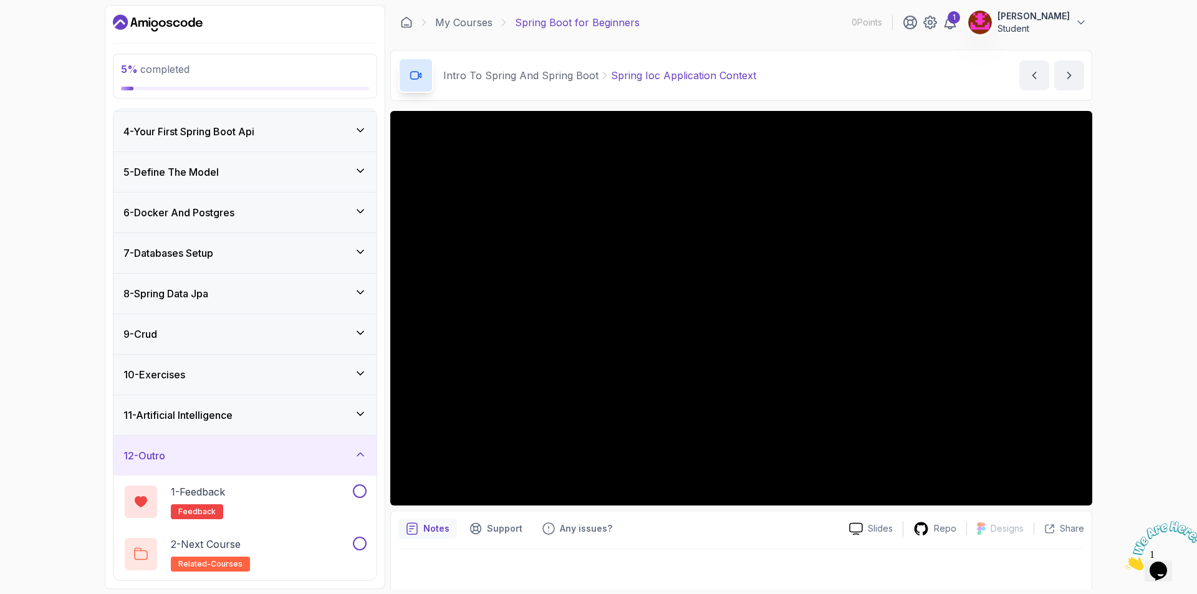
scroll to position [119, 0]
click at [272, 458] on div "12 - Outro" at bounding box center [244, 455] width 243 height 15
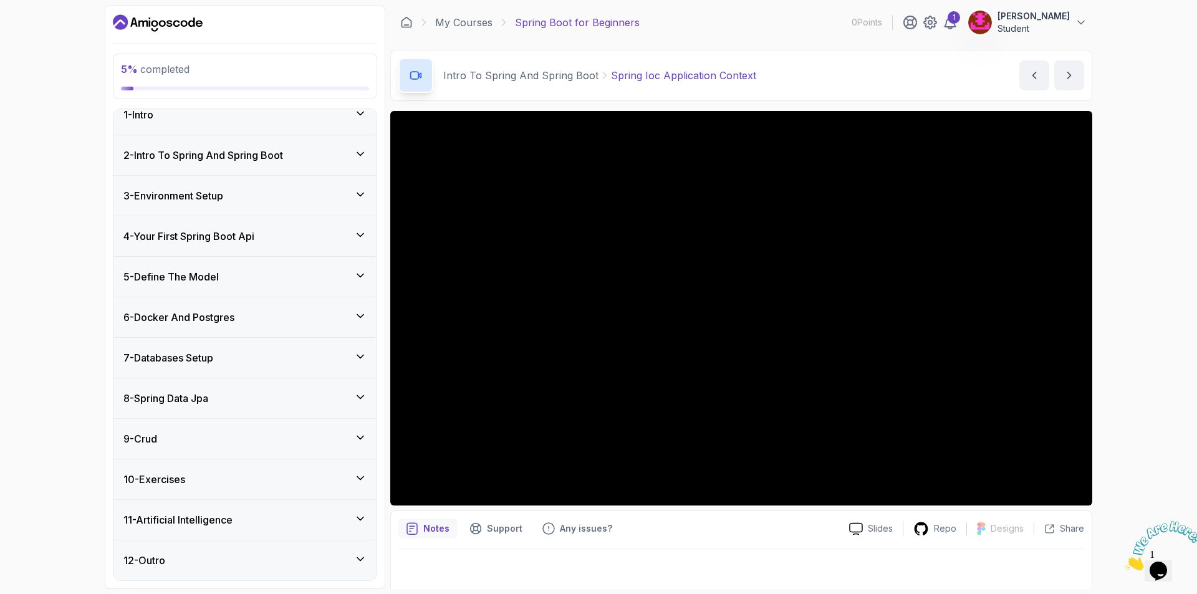
scroll to position [0, 0]
